Goal: Task Accomplishment & Management: Manage account settings

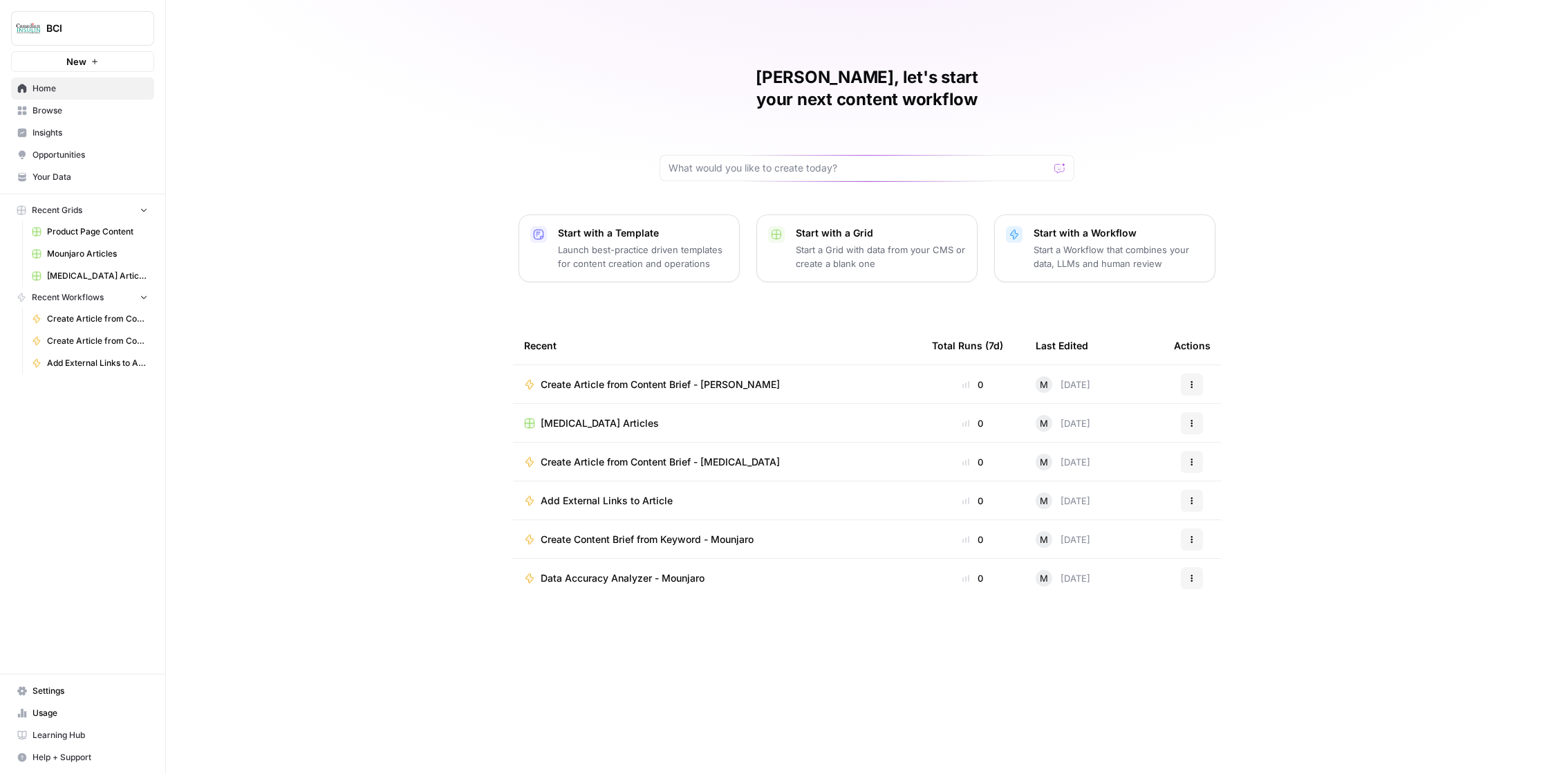
click at [89, 694] on span "Settings" at bounding box center [90, 691] width 116 height 13
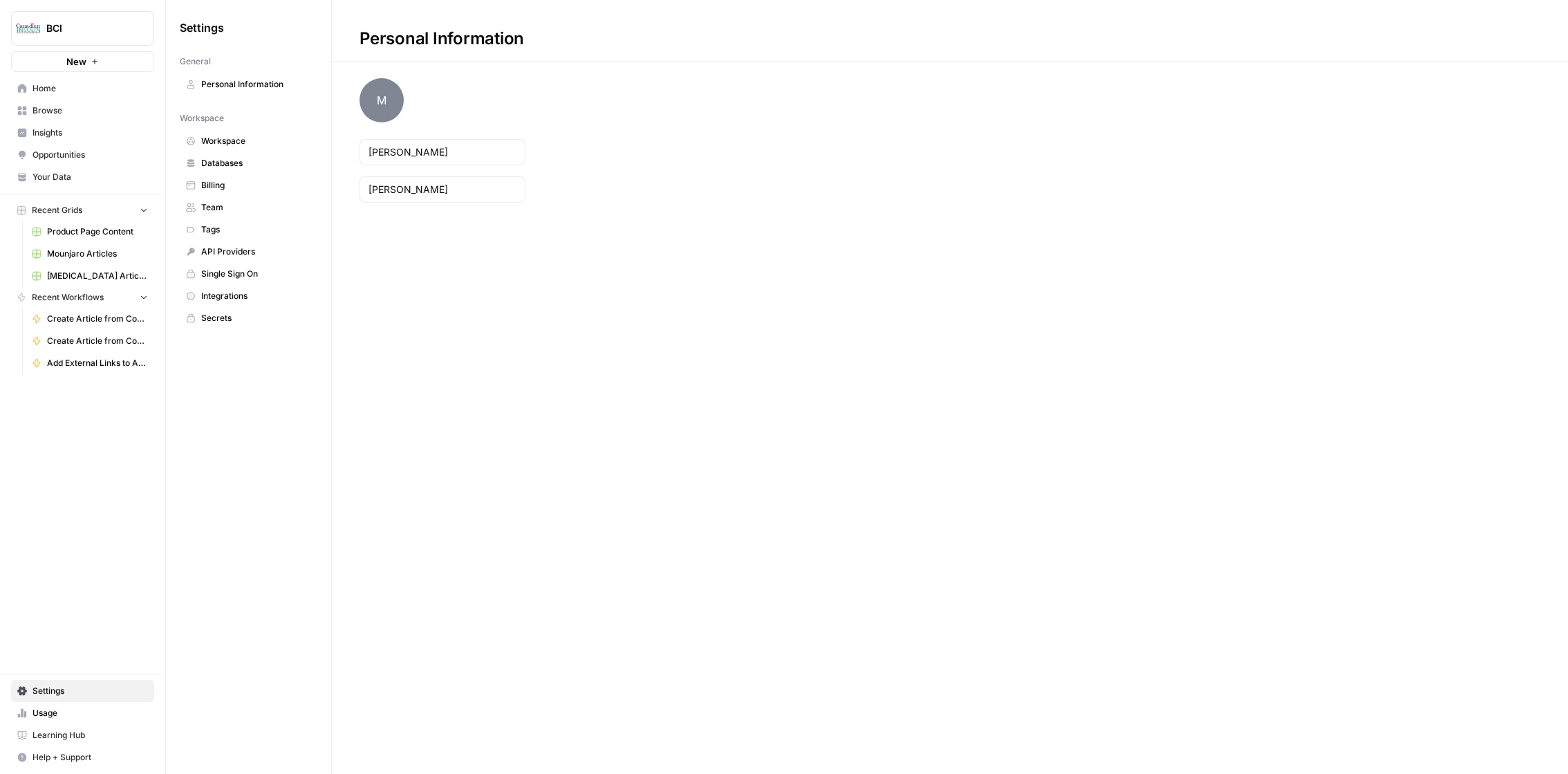
click at [254, 193] on link "Billing" at bounding box center [248, 186] width 137 height 22
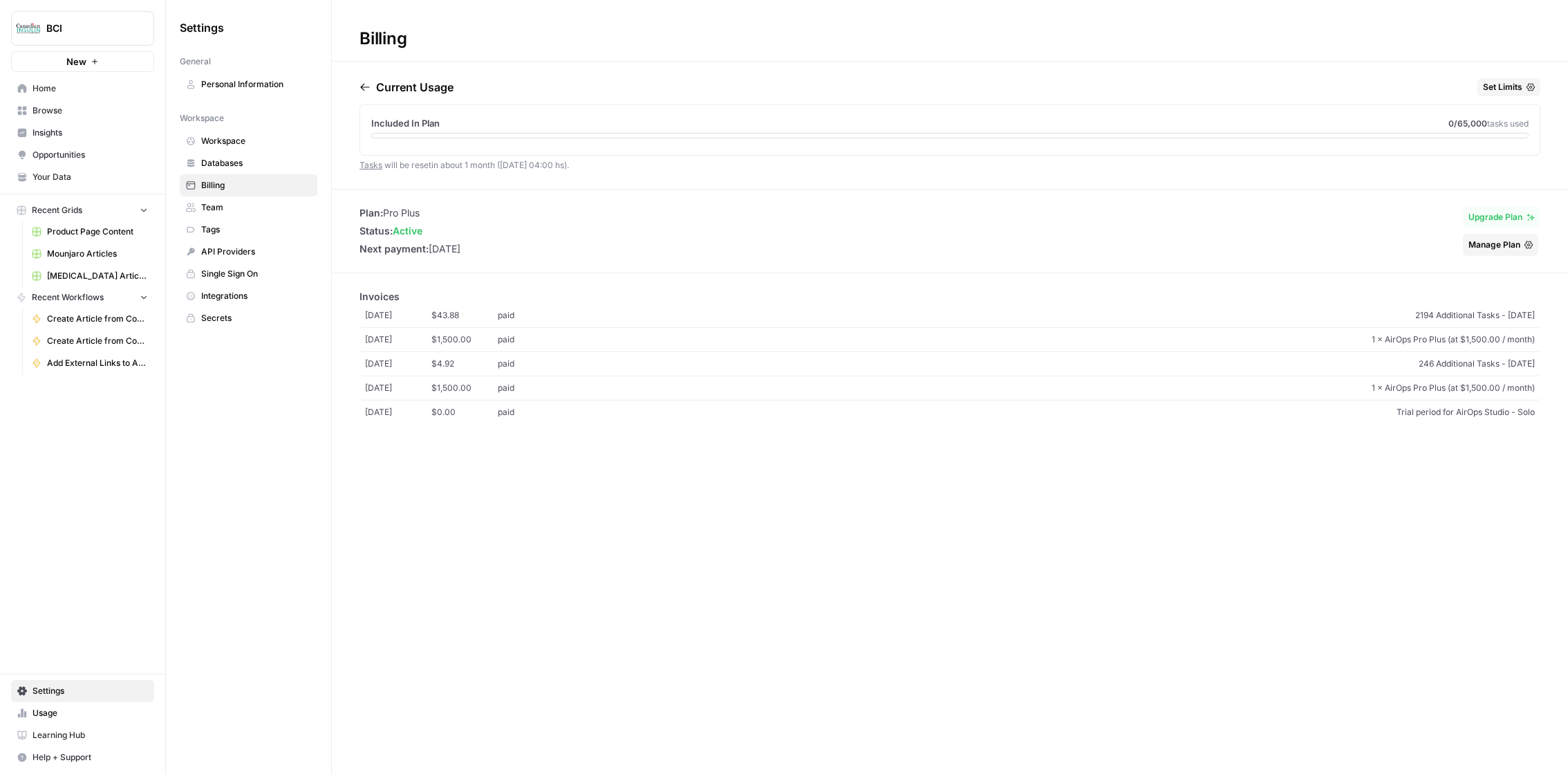
click at [63, 716] on span "Usage" at bounding box center [90, 713] width 116 height 13
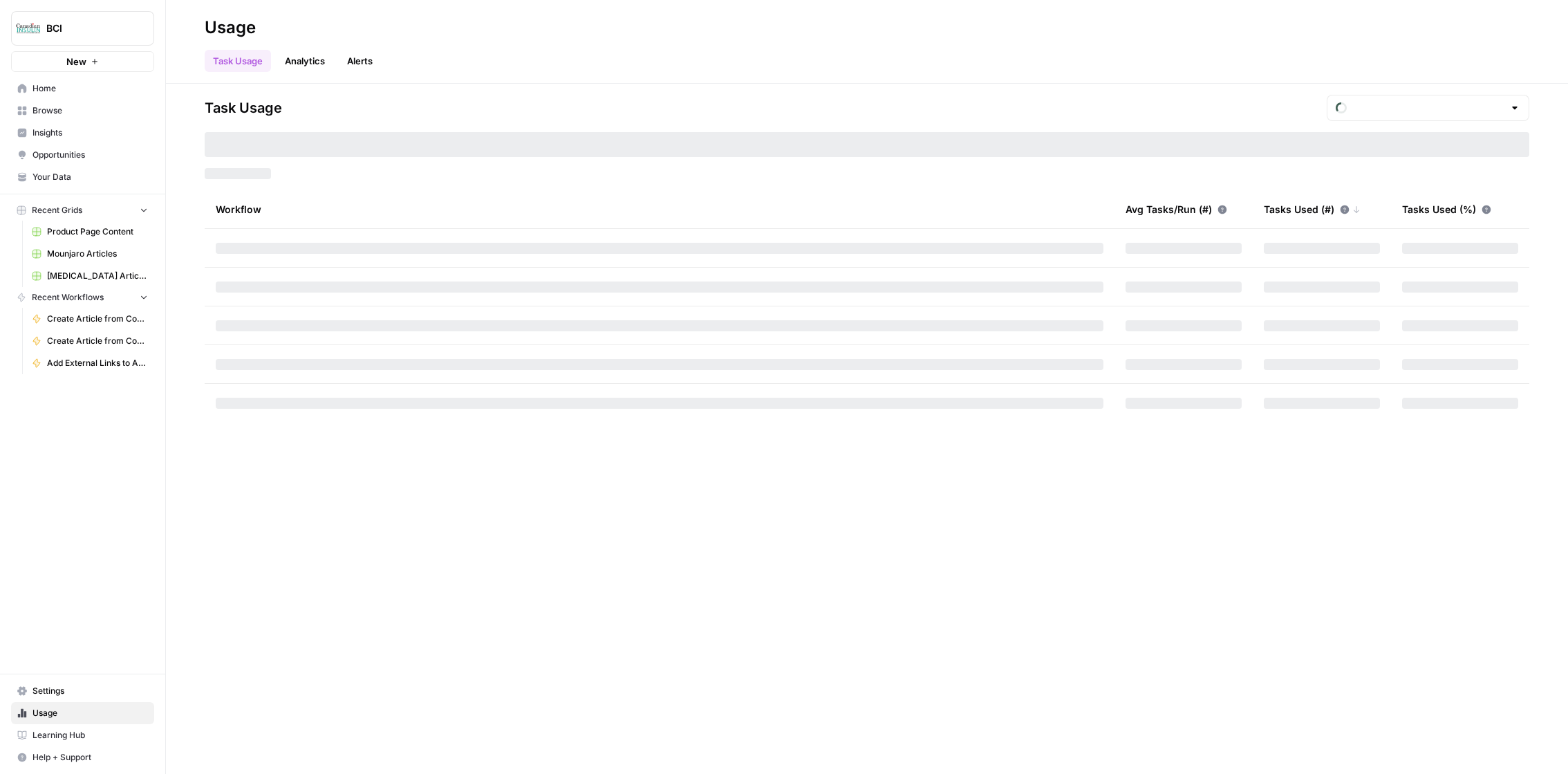
type input "October Included Tasks"
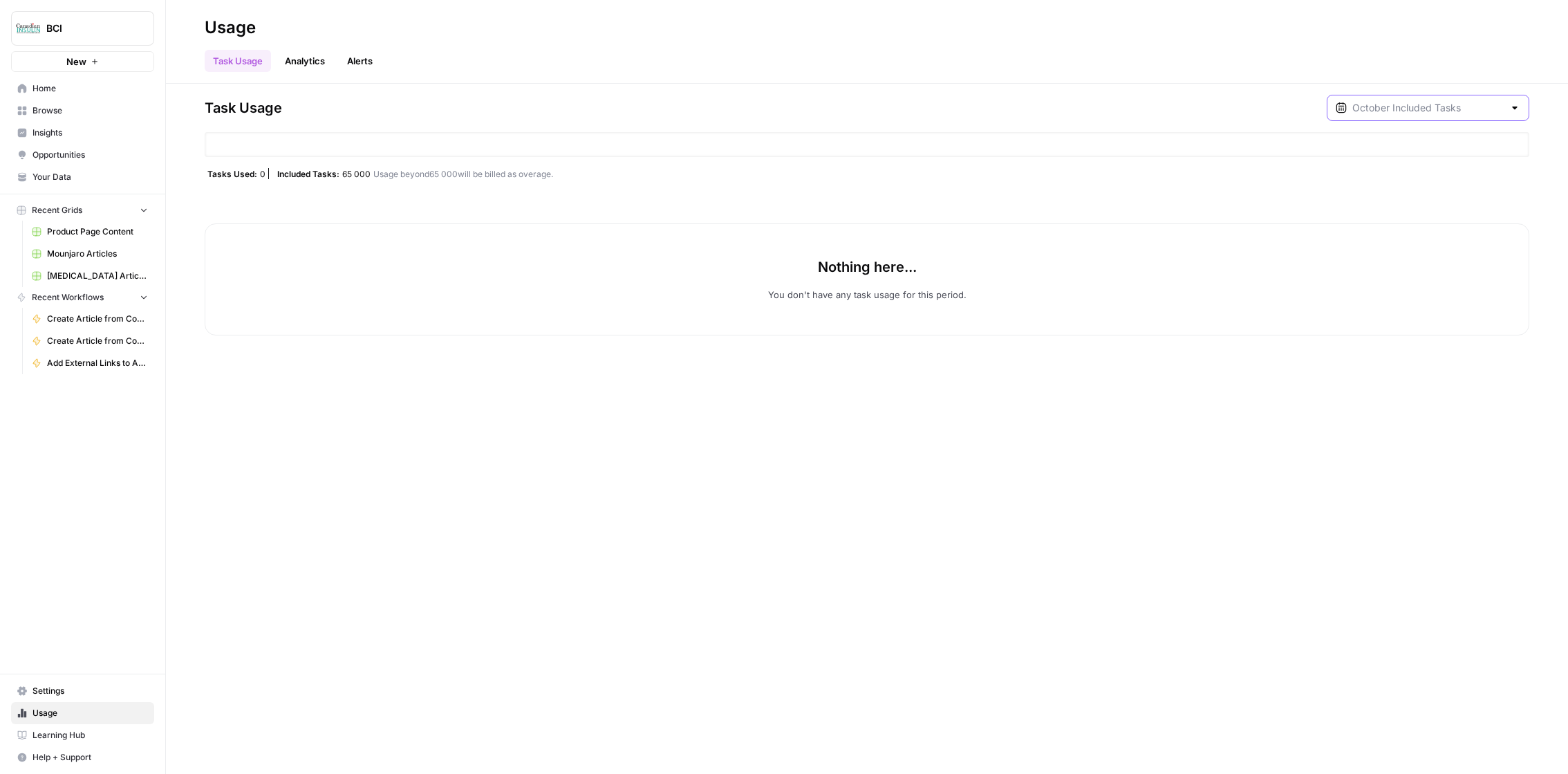
click at [1462, 113] on input "text" at bounding box center [1428, 107] width 151 height 14
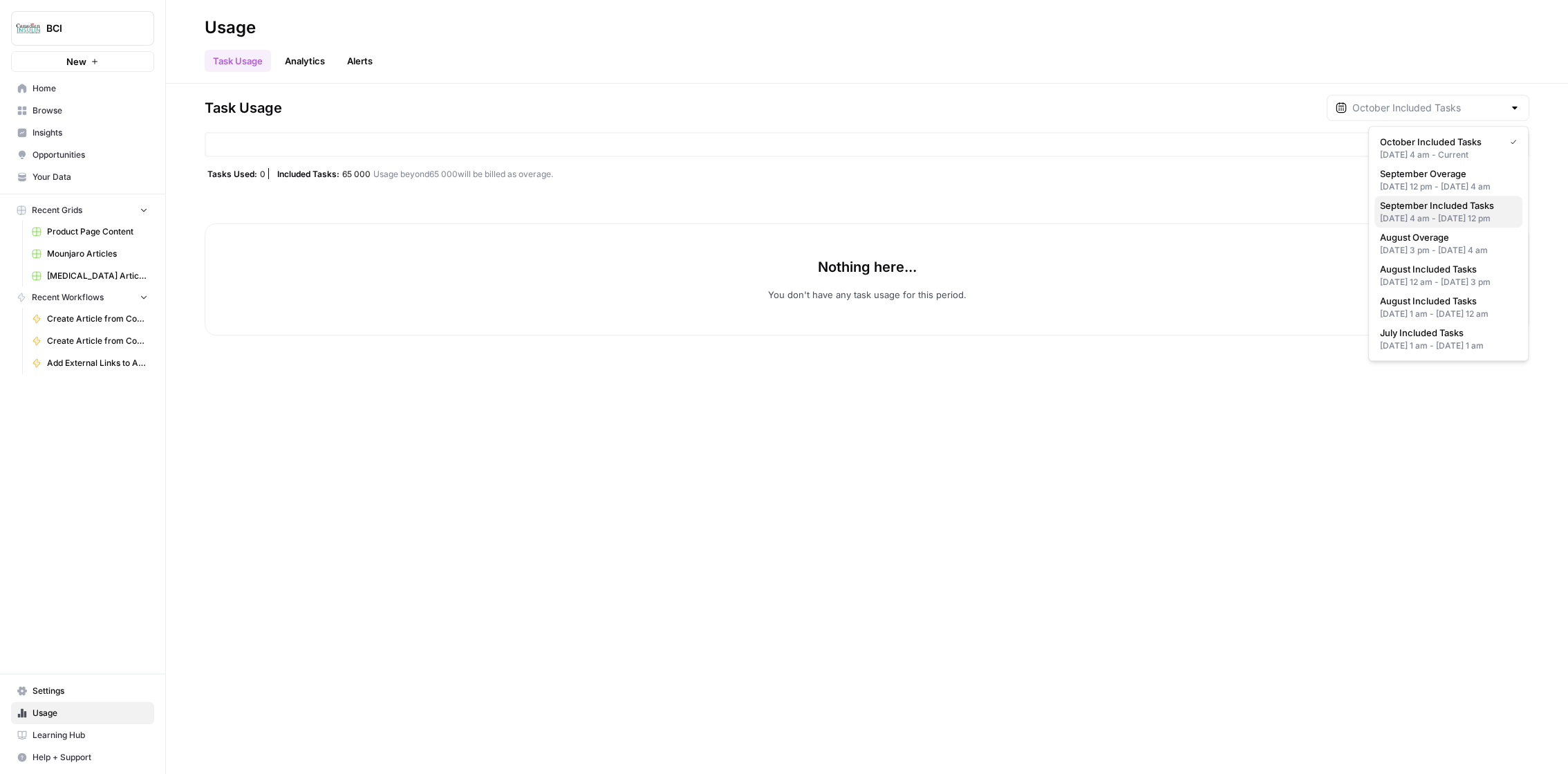
click at [1464, 225] on div "[DATE] 4 am - [DATE] 12 pm" at bounding box center [1449, 219] width 137 height 13
type input "September Included Tasks"
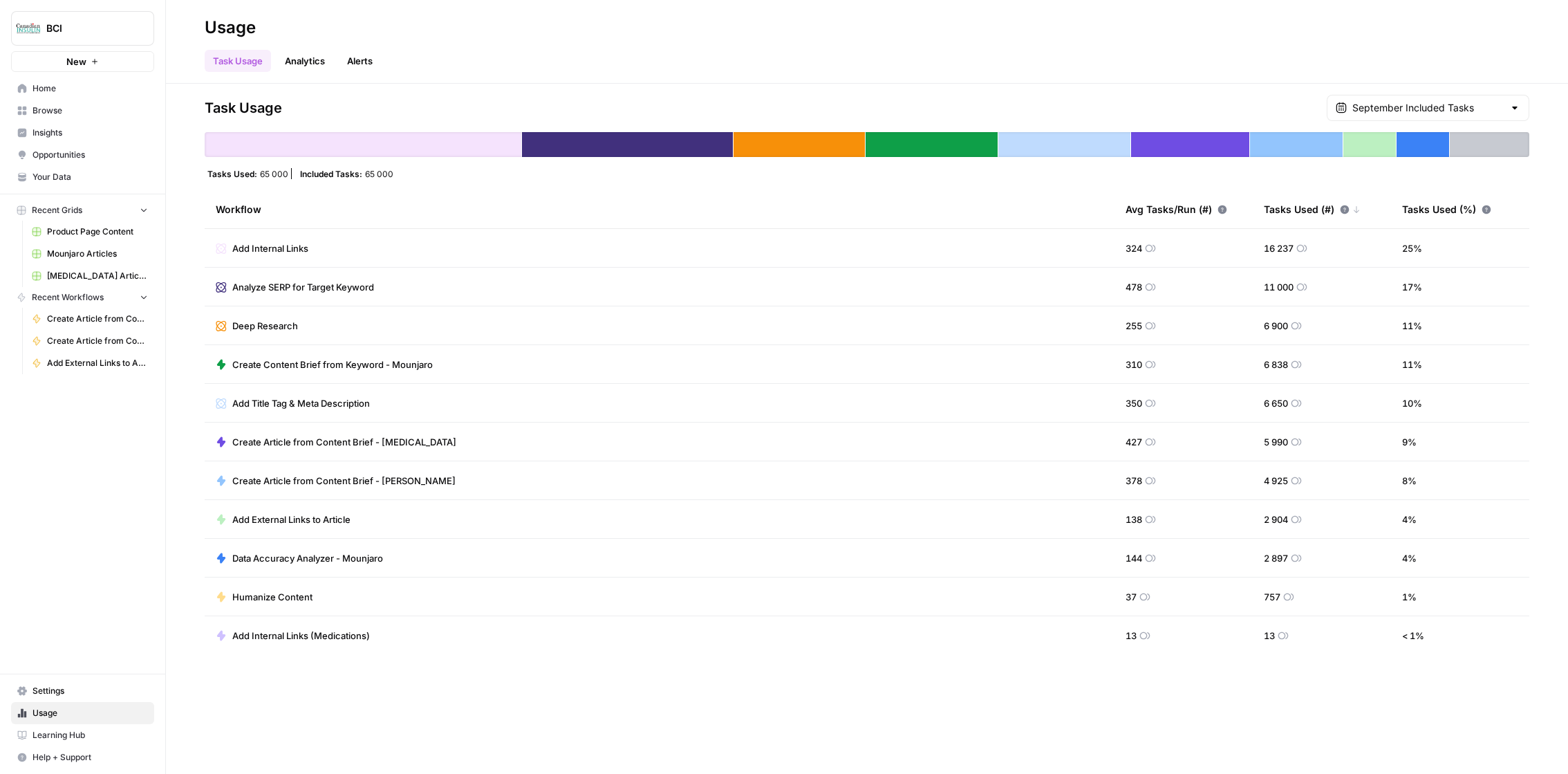
click at [46, 715] on span "Usage" at bounding box center [90, 713] width 116 height 13
click at [321, 61] on link "Analytics" at bounding box center [305, 61] width 57 height 22
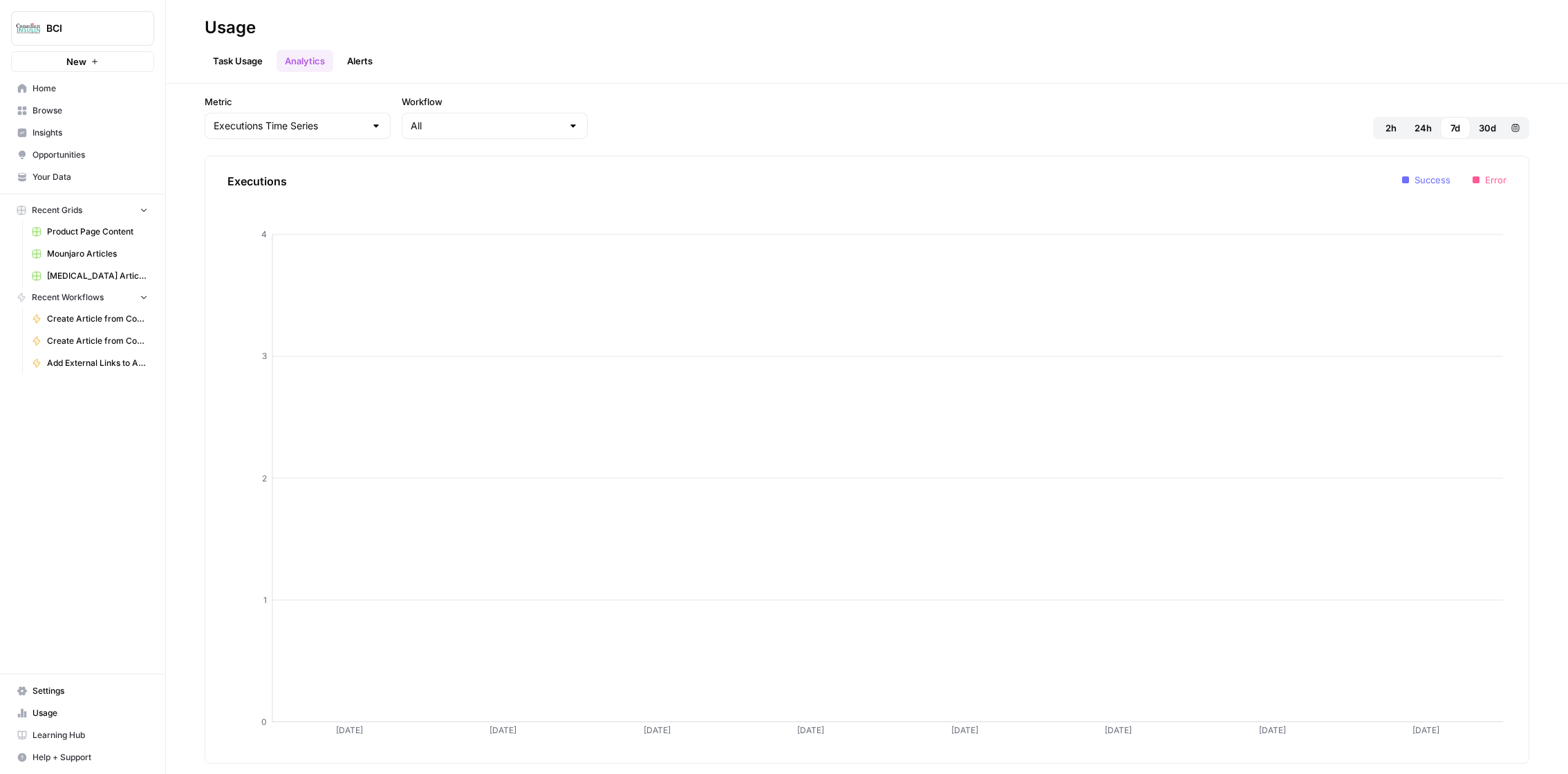
click at [89, 711] on span "Usage" at bounding box center [90, 713] width 116 height 13
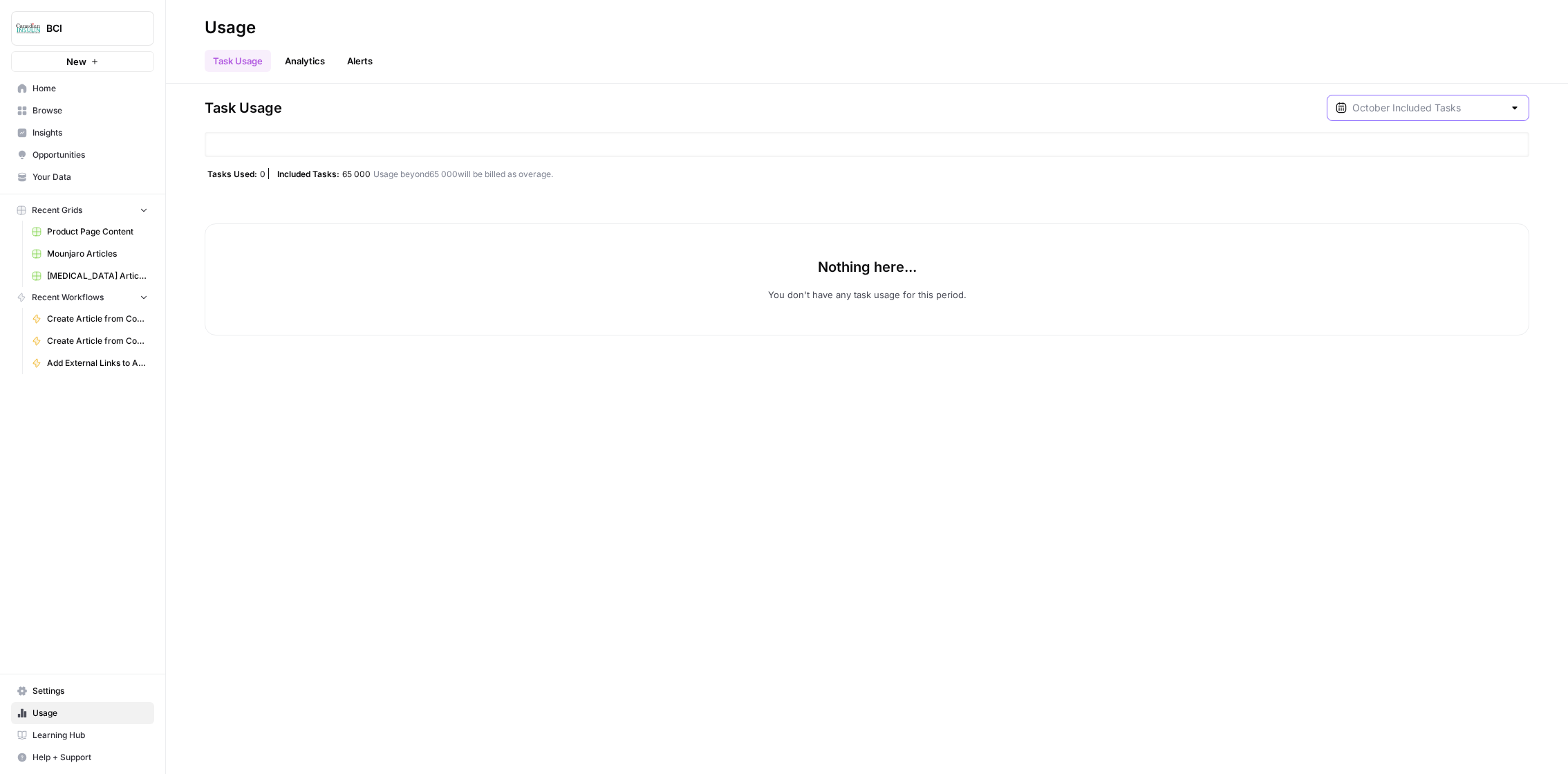
click at [1431, 112] on input "text" at bounding box center [1428, 107] width 151 height 14
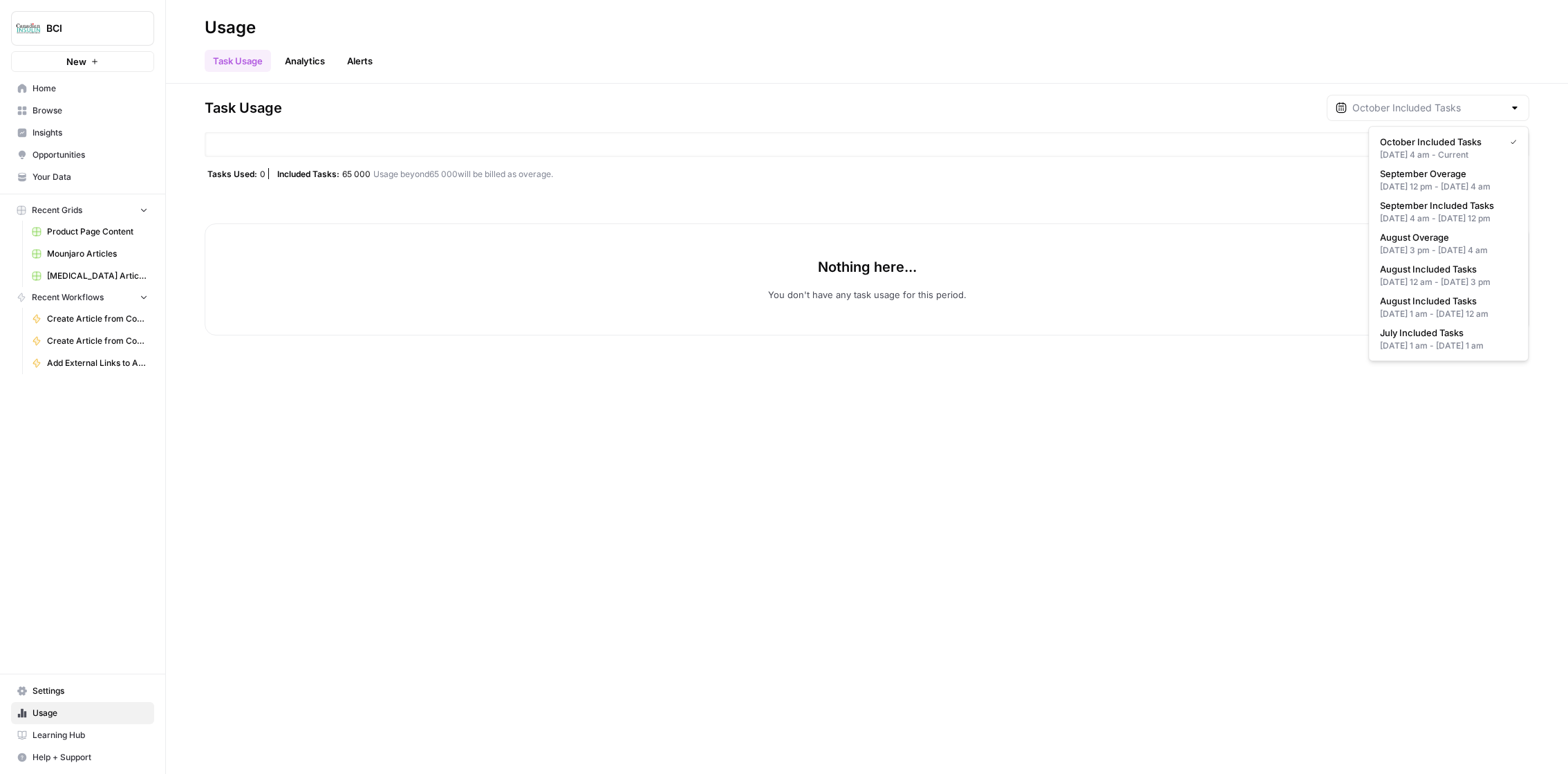
type input "October Included Tasks"
click at [91, 693] on span "Settings" at bounding box center [90, 691] width 116 height 13
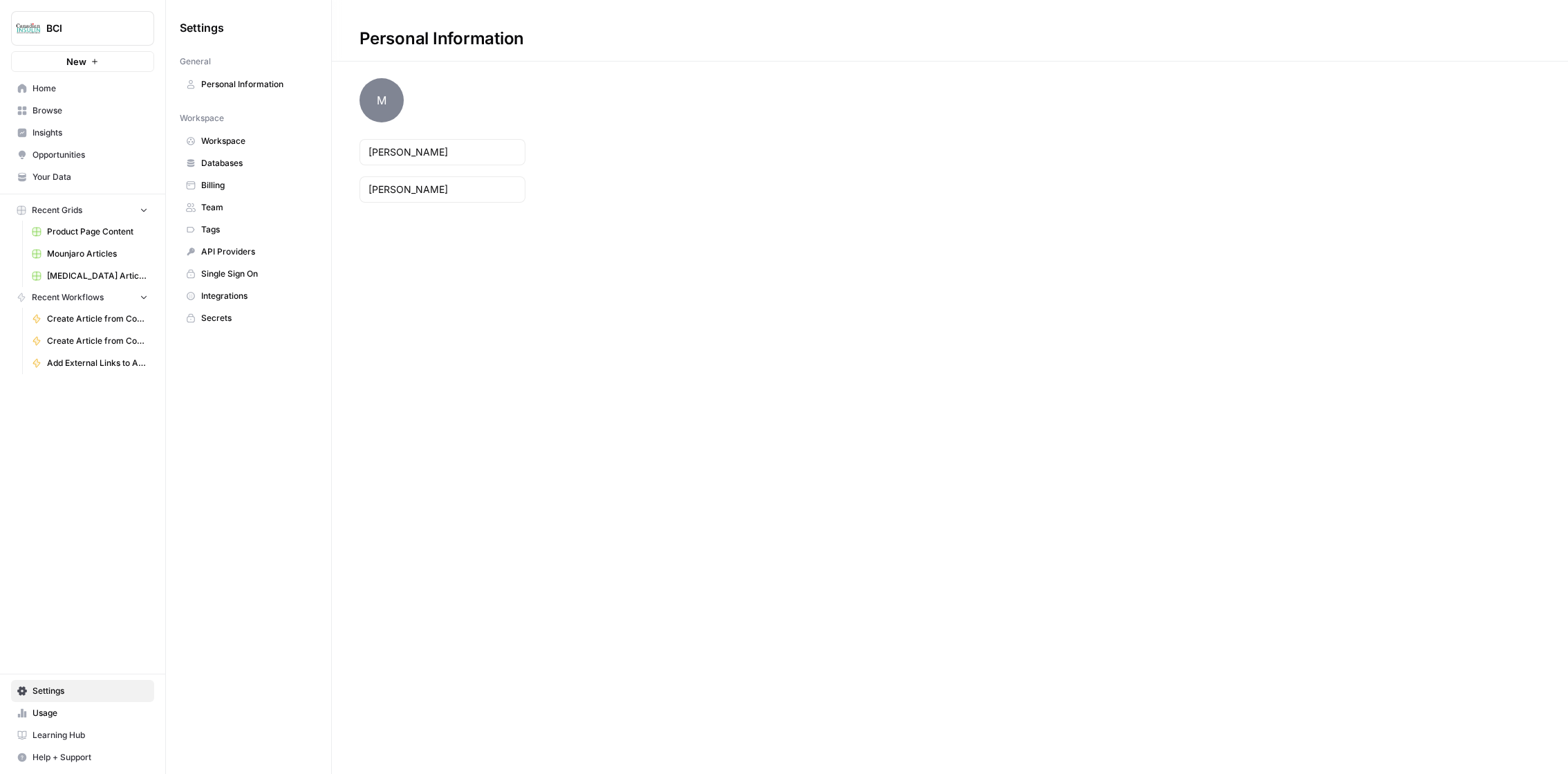
click at [228, 188] on span "Billing" at bounding box center [256, 185] width 110 height 13
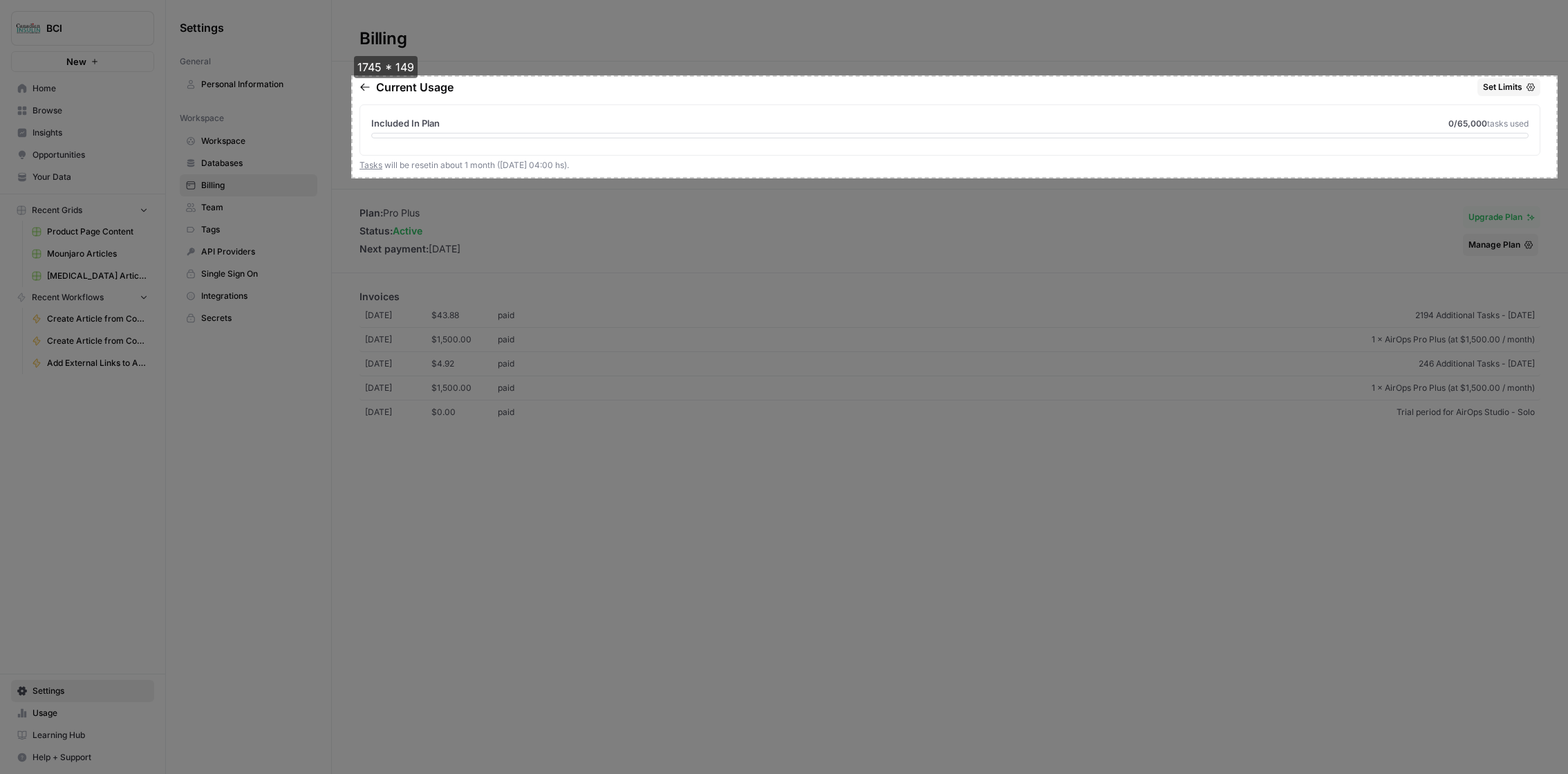
drag, startPoint x: 353, startPoint y: 75, endPoint x: 1549, endPoint y: 178, distance: 1200.4
click at [1549, 178] on div "1745 * 149 copy cancel save" at bounding box center [784, 387] width 1568 height 774
click at [333, 125] on button "copy" at bounding box center [325, 121] width 37 height 18
